Goal: Information Seeking & Learning: Stay updated

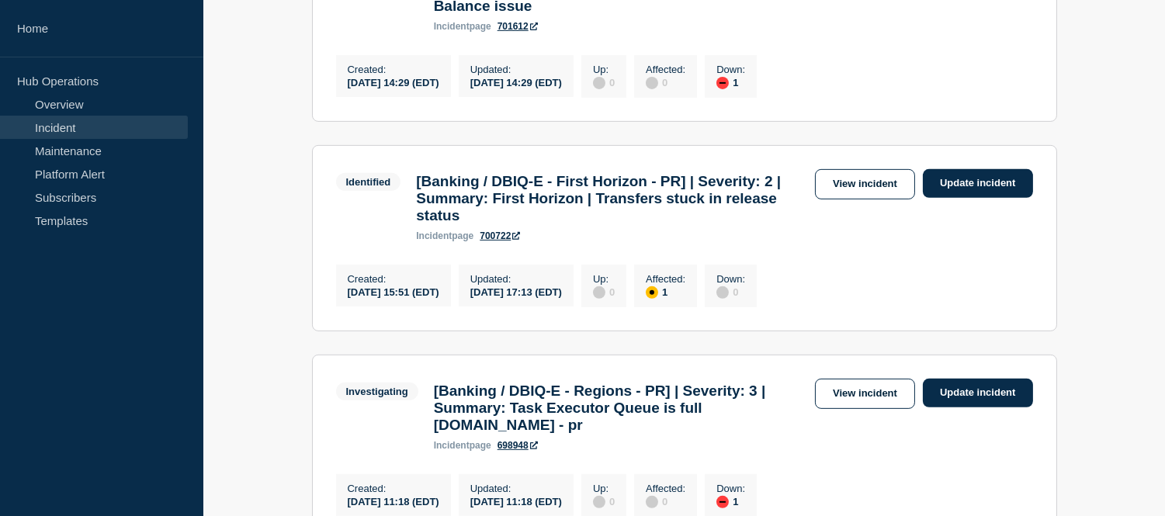
scroll to position [1207, 0]
click at [95, 126] on link "Incident" at bounding box center [94, 127] width 188 height 23
click at [125, 124] on link "Incident" at bounding box center [94, 127] width 188 height 23
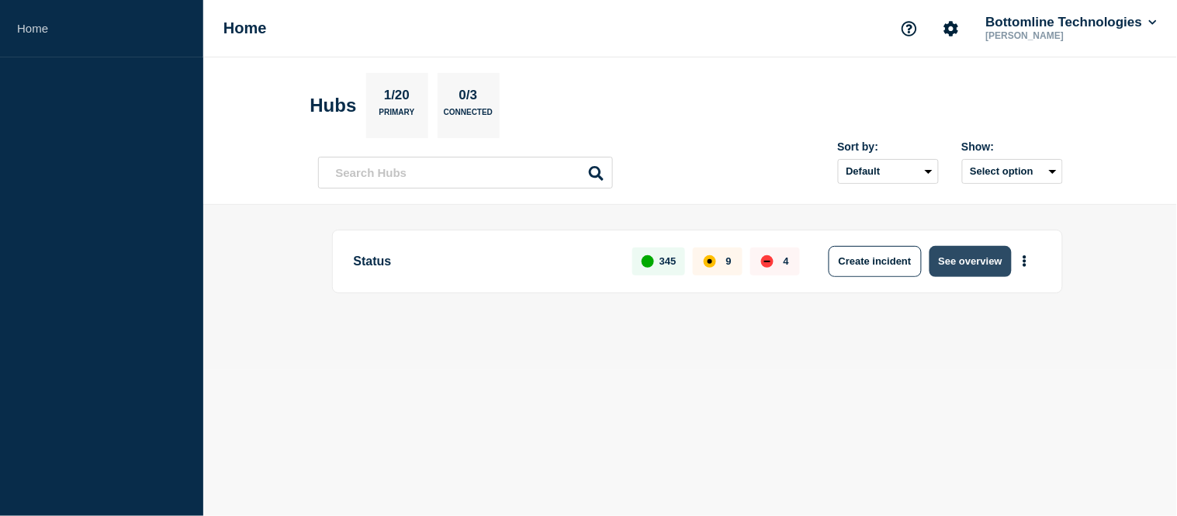
click at [958, 272] on button "See overview" at bounding box center [971, 261] width 82 height 31
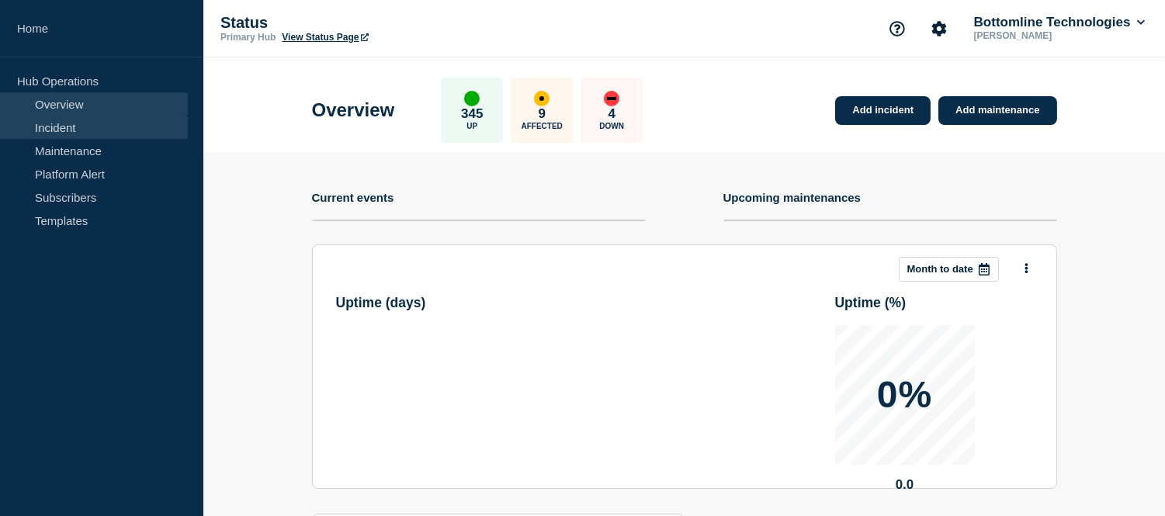
click at [88, 130] on link "Incident" at bounding box center [94, 127] width 188 height 23
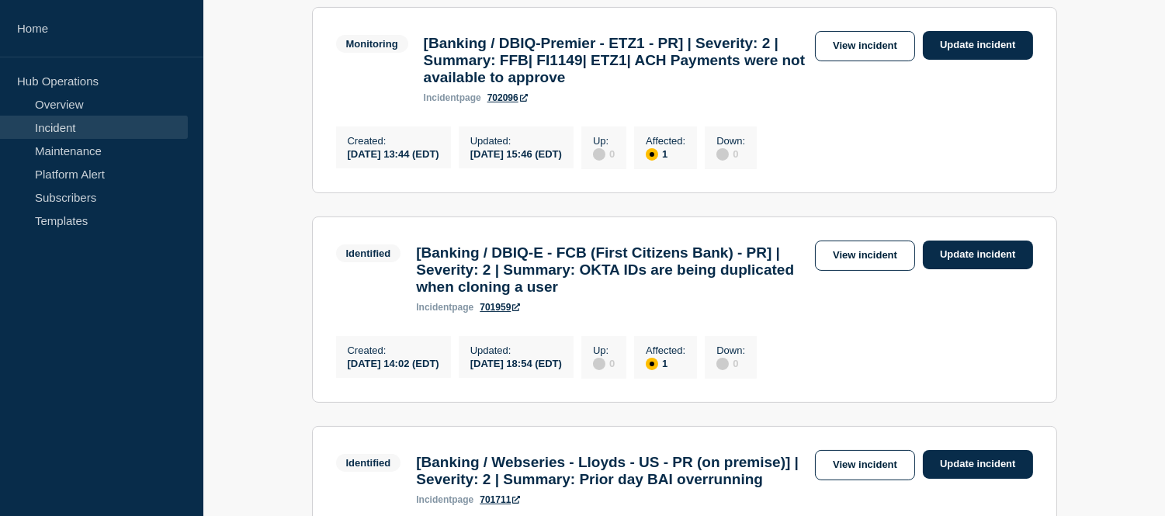
scroll to position [288, 0]
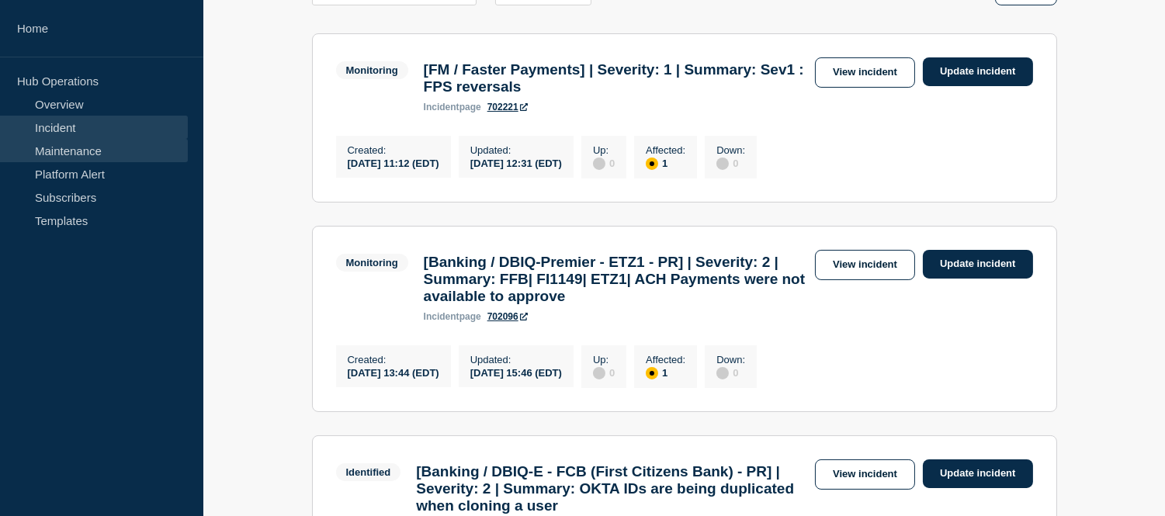
click at [61, 150] on link "Maintenance" at bounding box center [94, 150] width 188 height 23
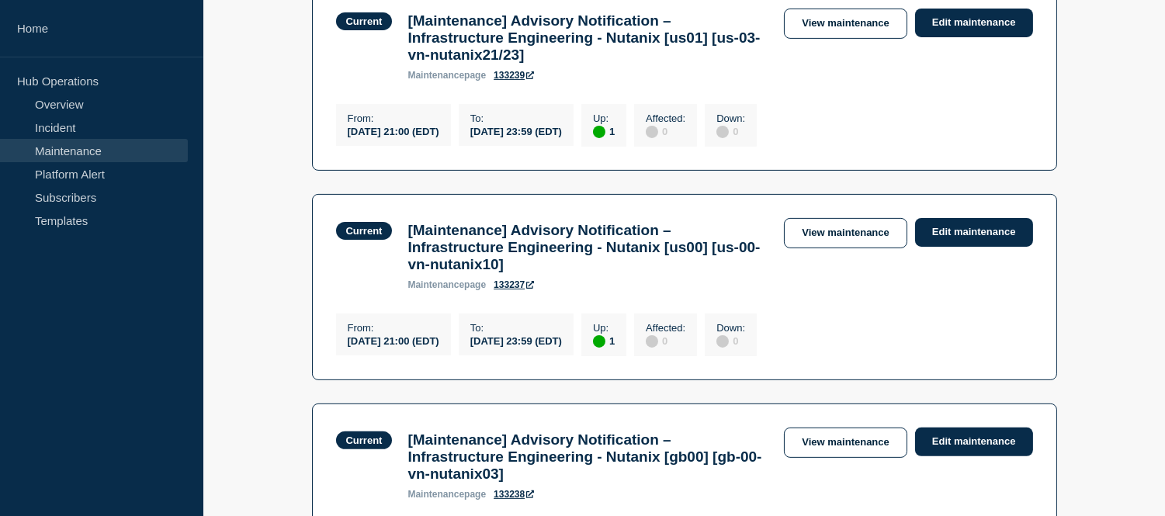
scroll to position [1034, 0]
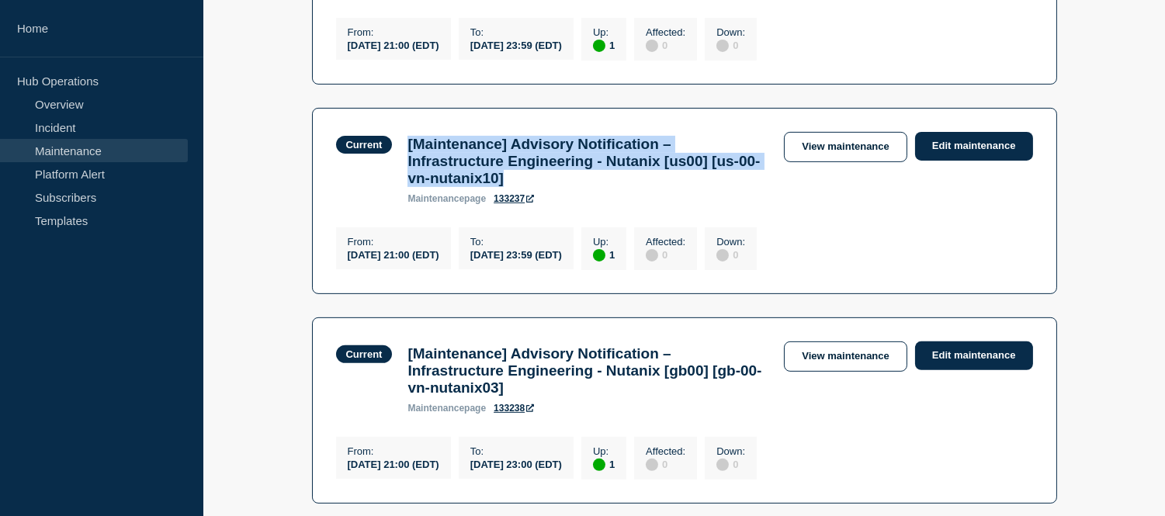
drag, startPoint x: 577, startPoint y: 237, endPoint x: 405, endPoint y: 196, distance: 176.4
click at [405, 196] on div "[Maintenance] Advisory Notification – Infrastructure Engineering - Nutanix [us0…" at bounding box center [588, 170] width 376 height 68
copy h3 "[Maintenance] Advisory Notification – Infrastructure Engineering - Nutanix [us0…"
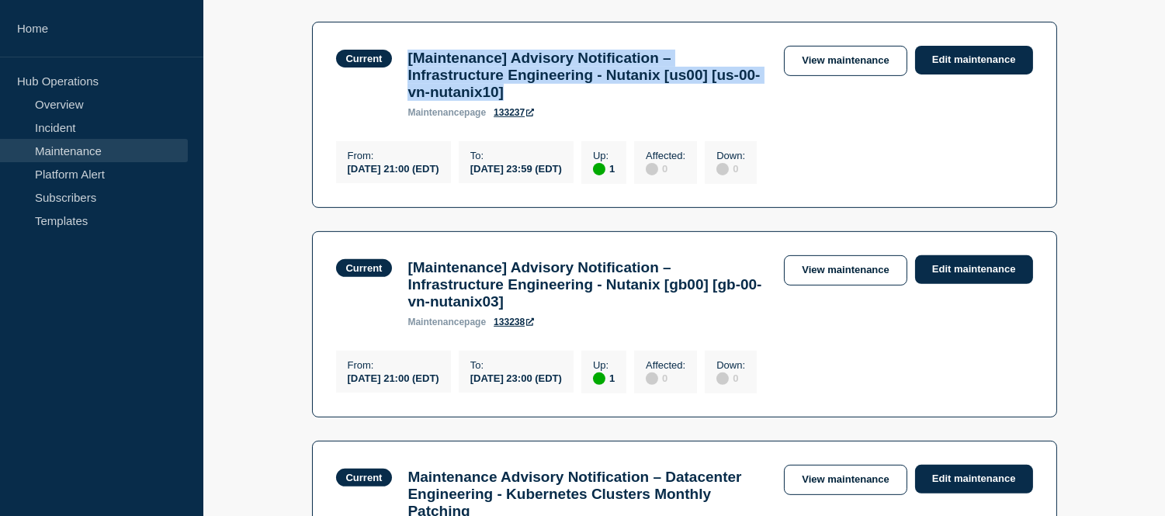
scroll to position [948, 0]
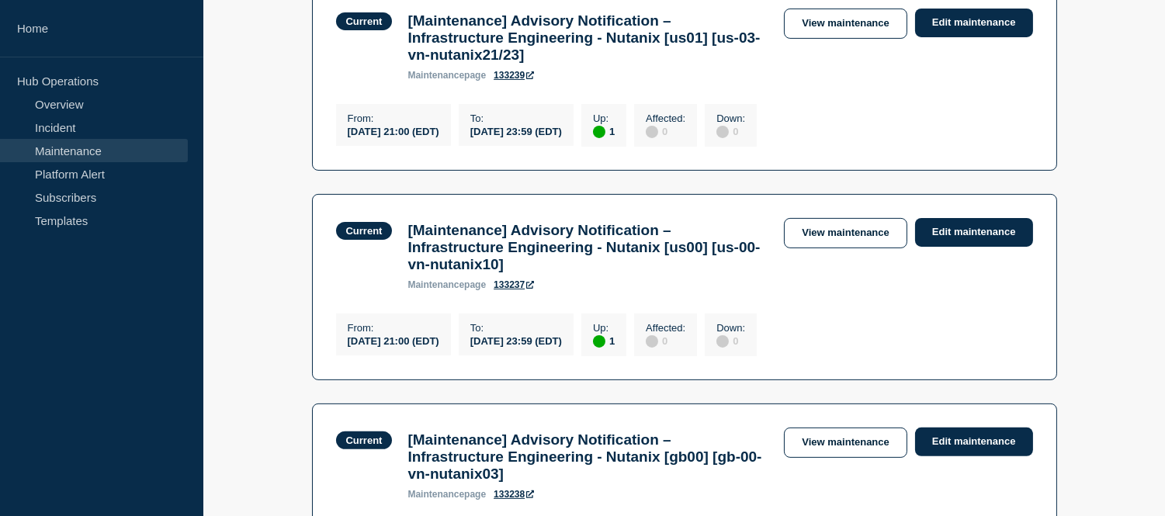
click at [691, 455] on ul "Current 1 Up [Maintenance] Advisory Notification – Infrastructure Engineering -…" at bounding box center [684, 191] width 745 height 1636
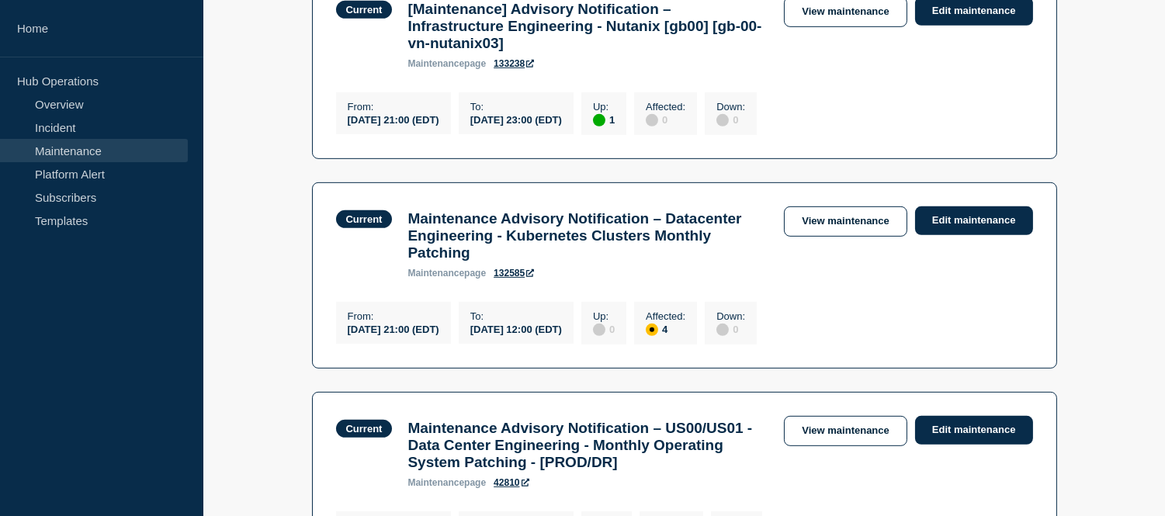
scroll to position [1465, 0]
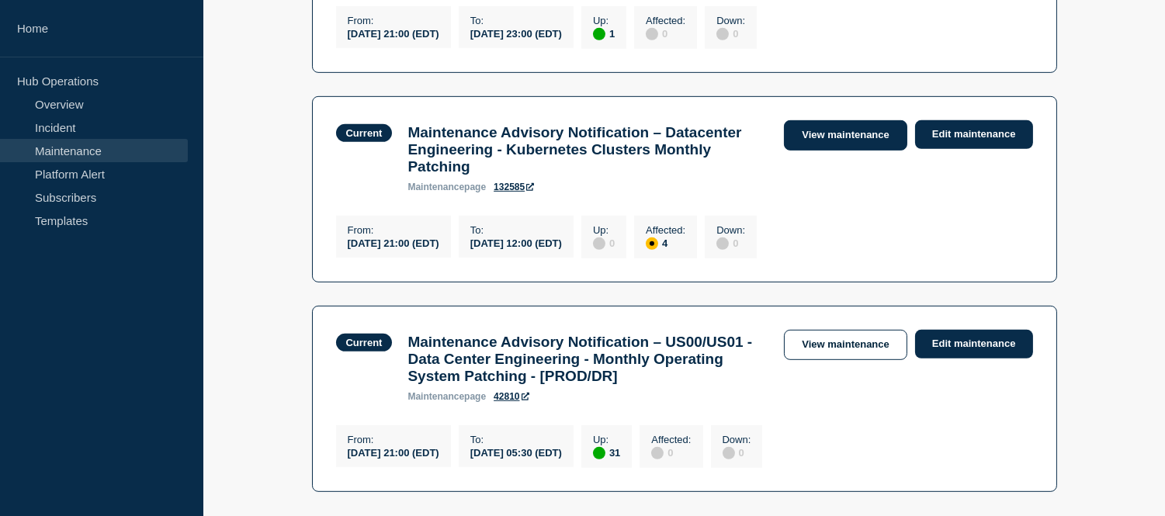
click at [836, 151] on link "View maintenance" at bounding box center [845, 135] width 123 height 30
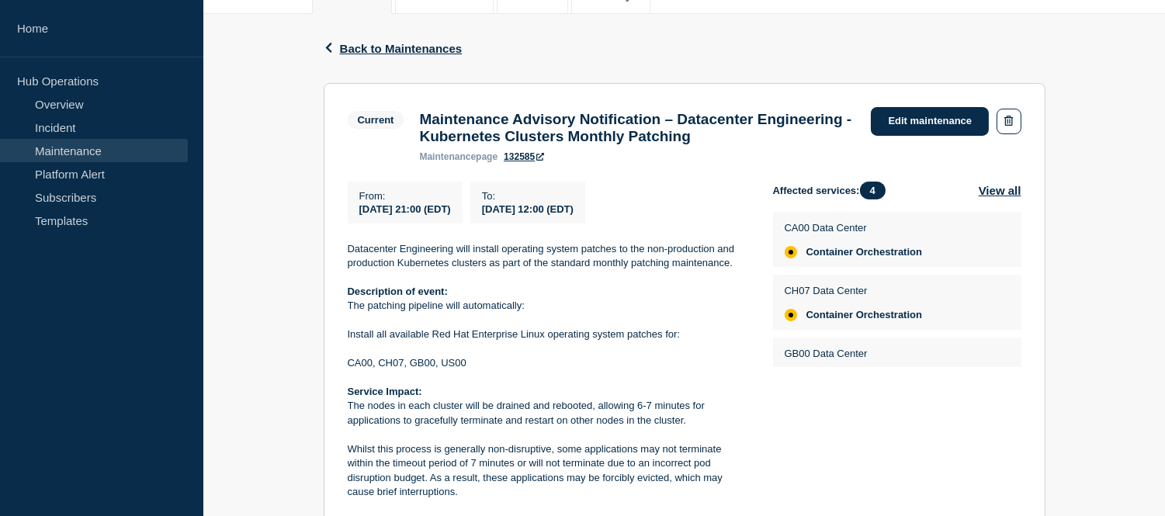
scroll to position [140, 0]
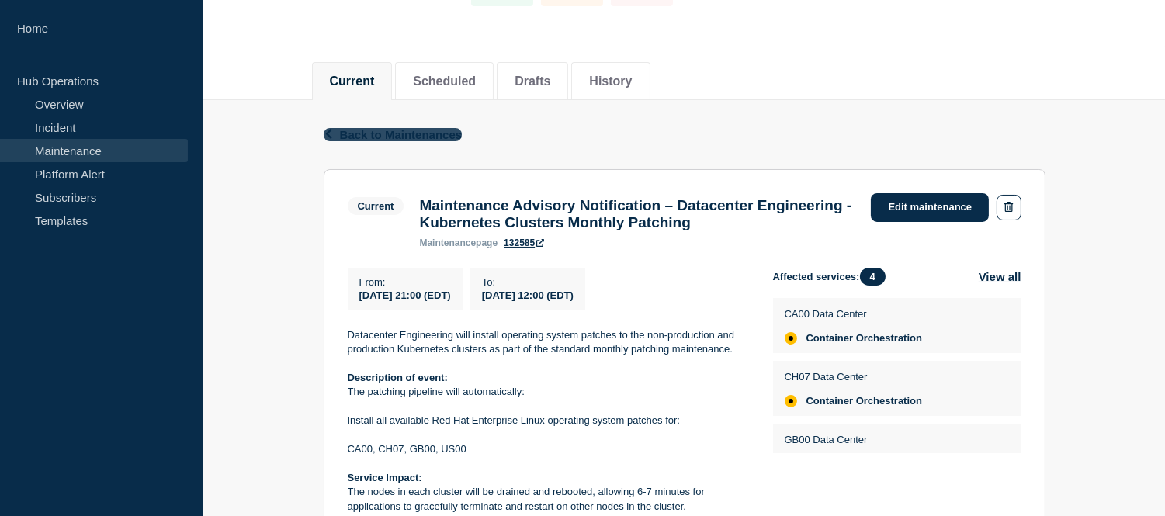
click at [355, 140] on span "Back to Maintenances" at bounding box center [401, 134] width 123 height 13
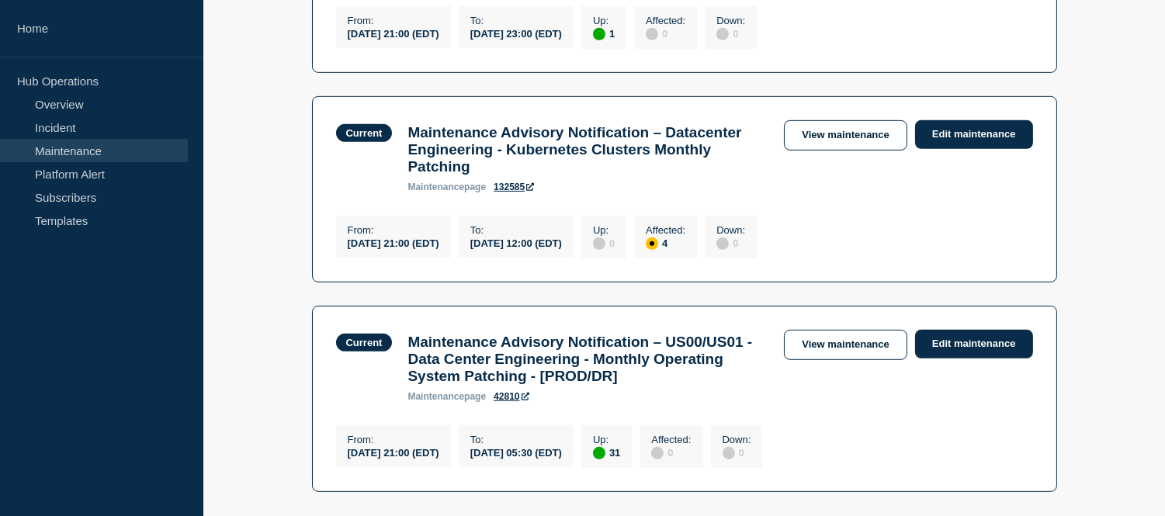
scroll to position [1638, 0]
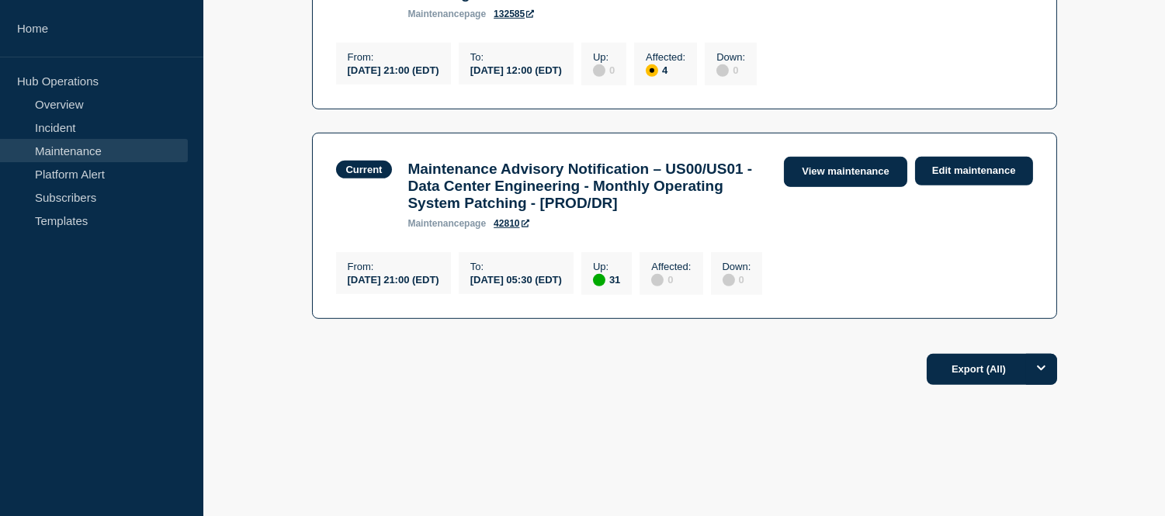
click at [840, 187] on link "View maintenance" at bounding box center [845, 172] width 123 height 30
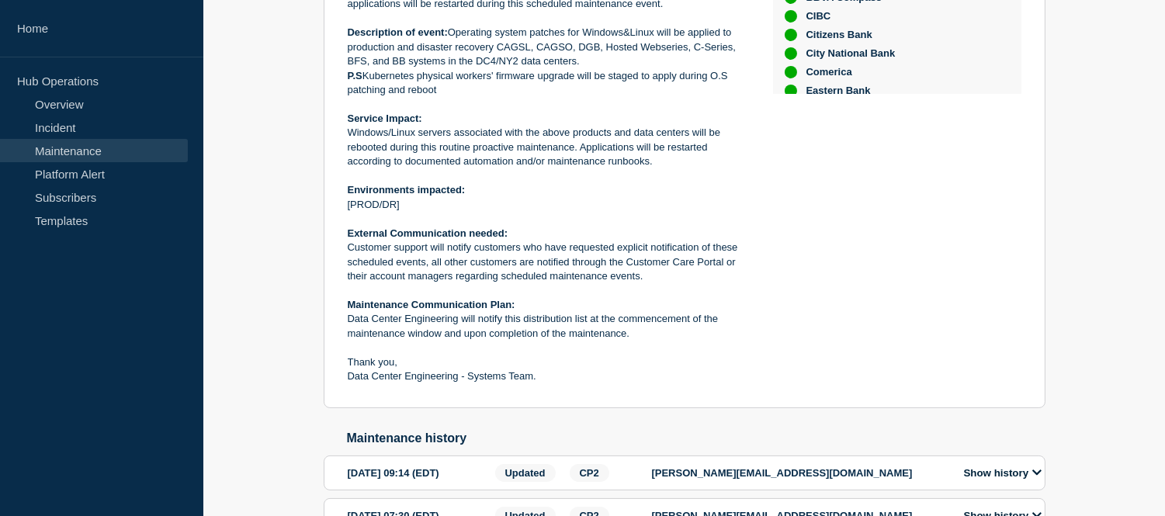
scroll to position [172, 0]
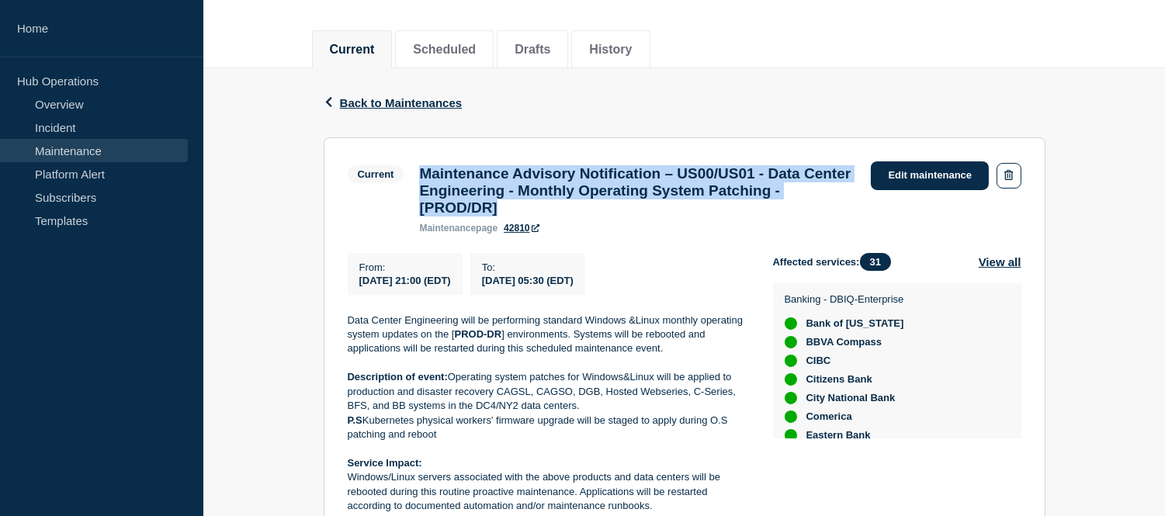
drag, startPoint x: 602, startPoint y: 219, endPoint x: 420, endPoint y: 176, distance: 187.3
click at [420, 176] on h3 "Maintenance Advisory Notification – US00/US01 - Data Center Engineering - Month…" at bounding box center [637, 190] width 436 height 51
copy h3 "Maintenance Advisory Notification – US00/US01 - Data Center Engineering - Month…"
click at [365, 99] on span "Back to Maintenances" at bounding box center [401, 102] width 123 height 13
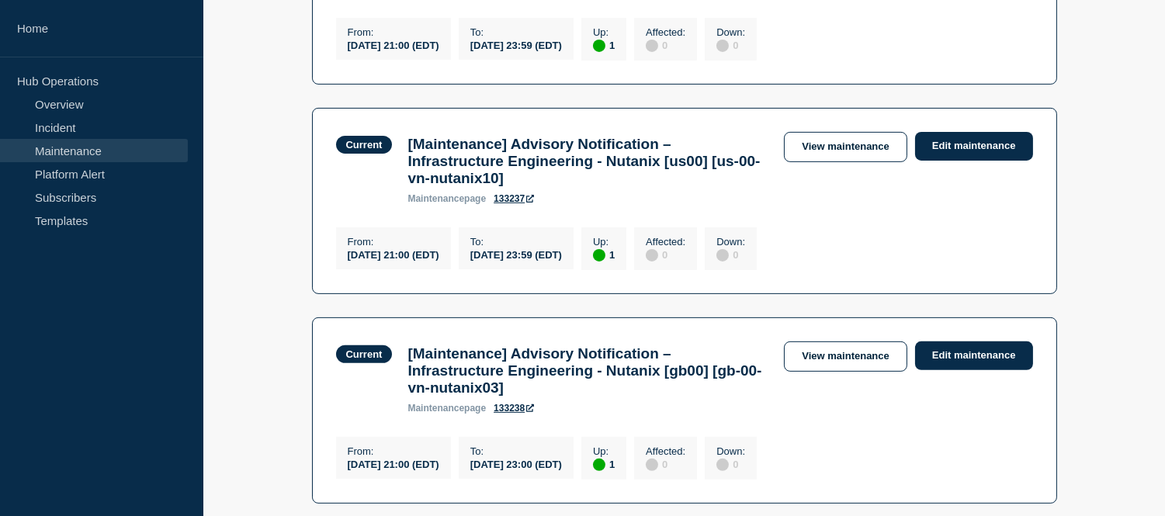
scroll to position [1379, 0]
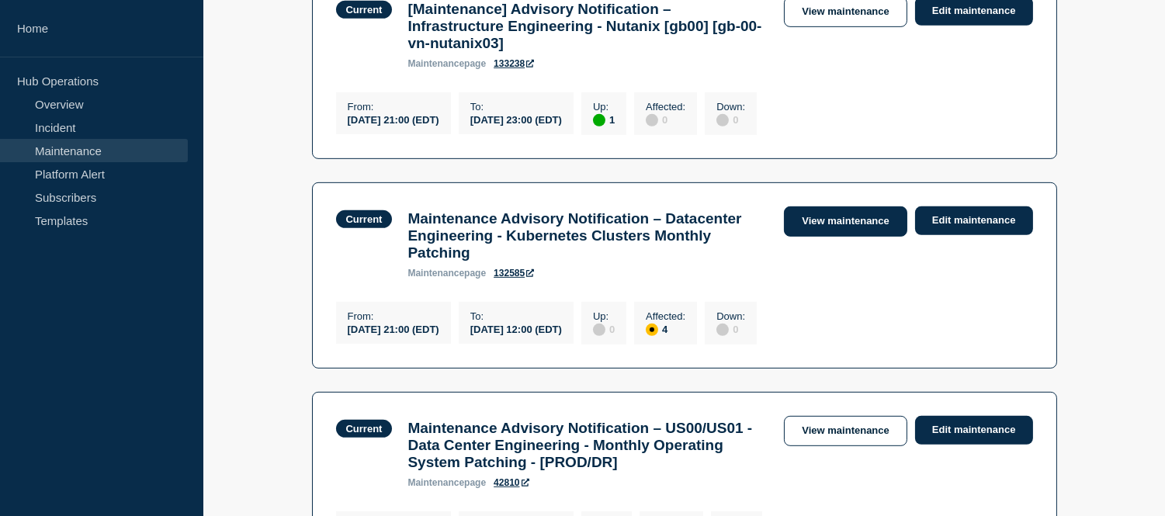
click at [816, 237] on link "View maintenance" at bounding box center [845, 221] width 123 height 30
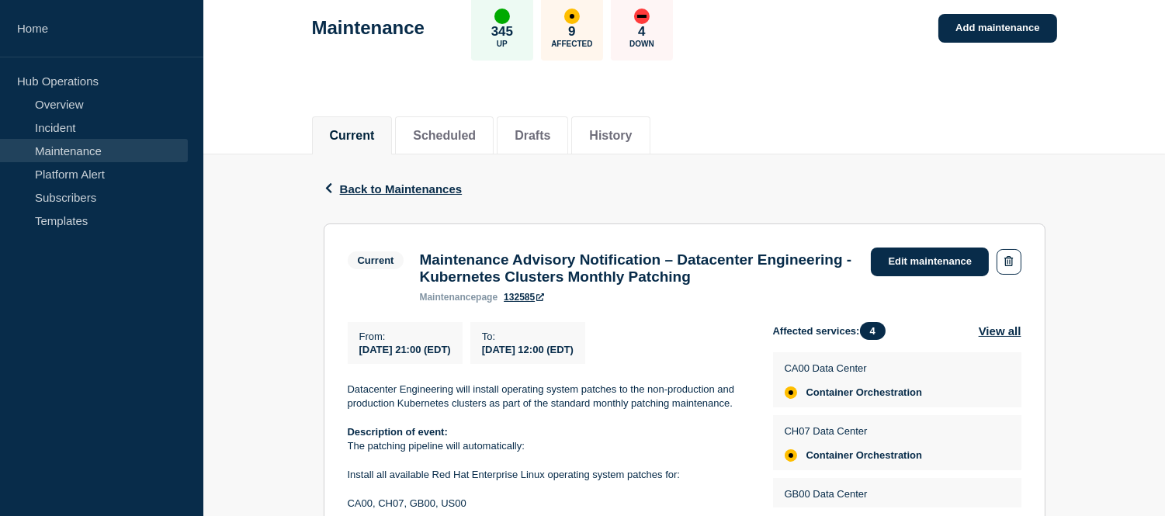
scroll to position [258, 0]
